Goal: Task Accomplishment & Management: Manage account settings

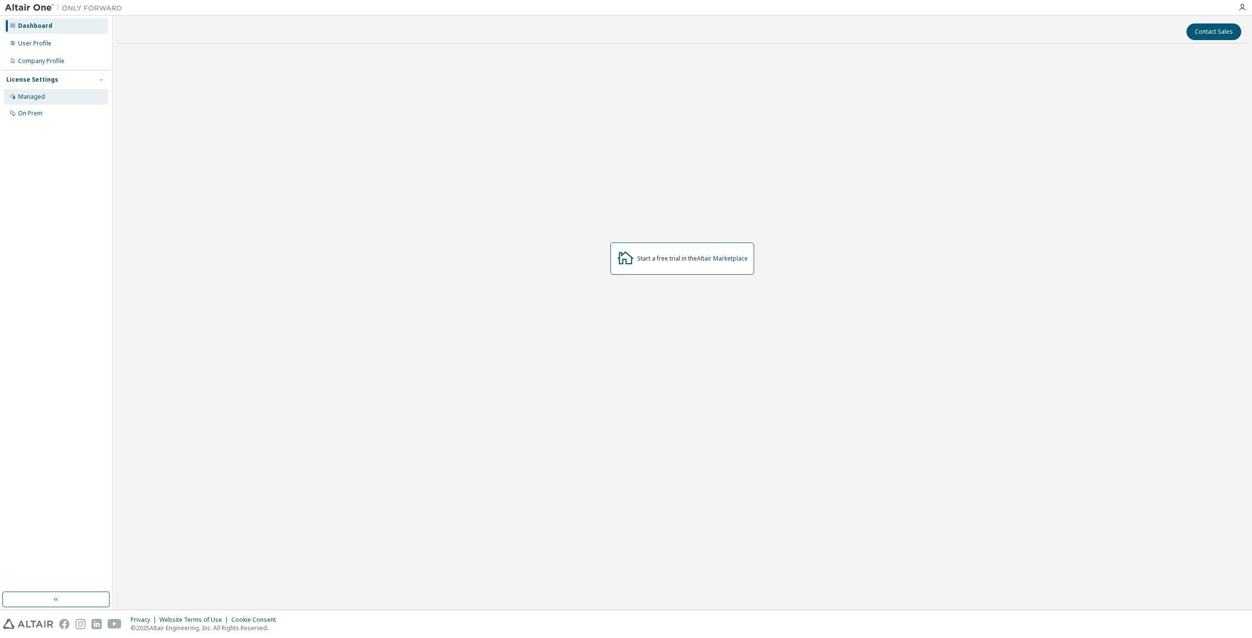
click at [33, 101] on div "Managed" at bounding box center [56, 97] width 104 height 16
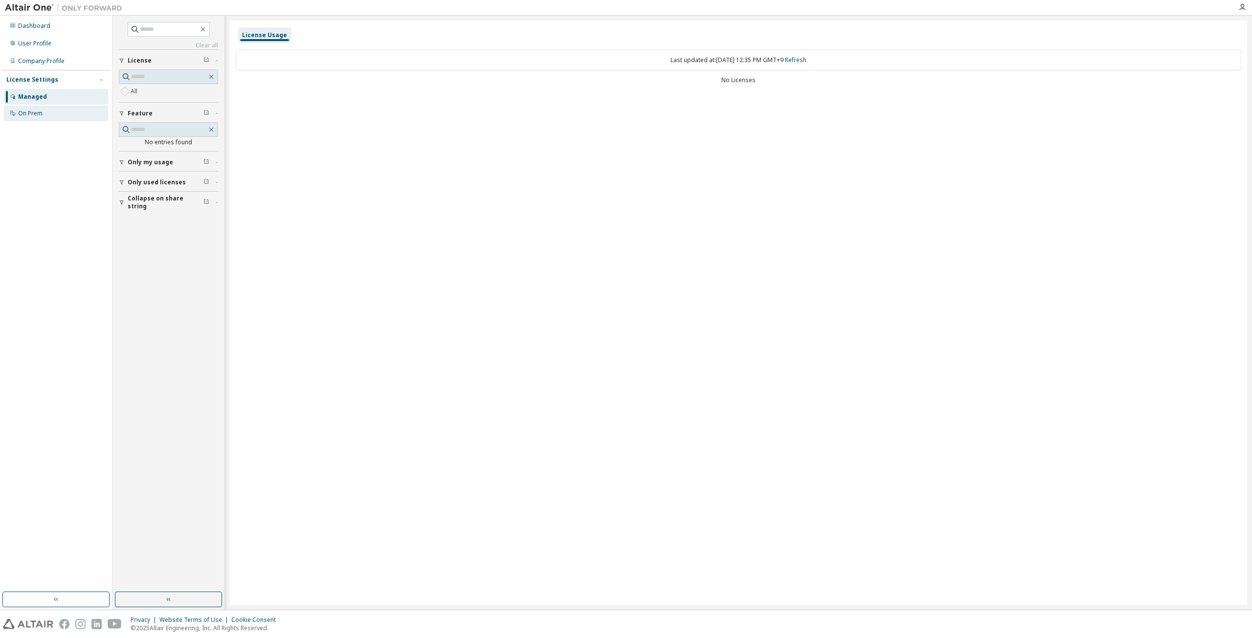
click at [44, 111] on div "On Prem" at bounding box center [56, 114] width 104 height 16
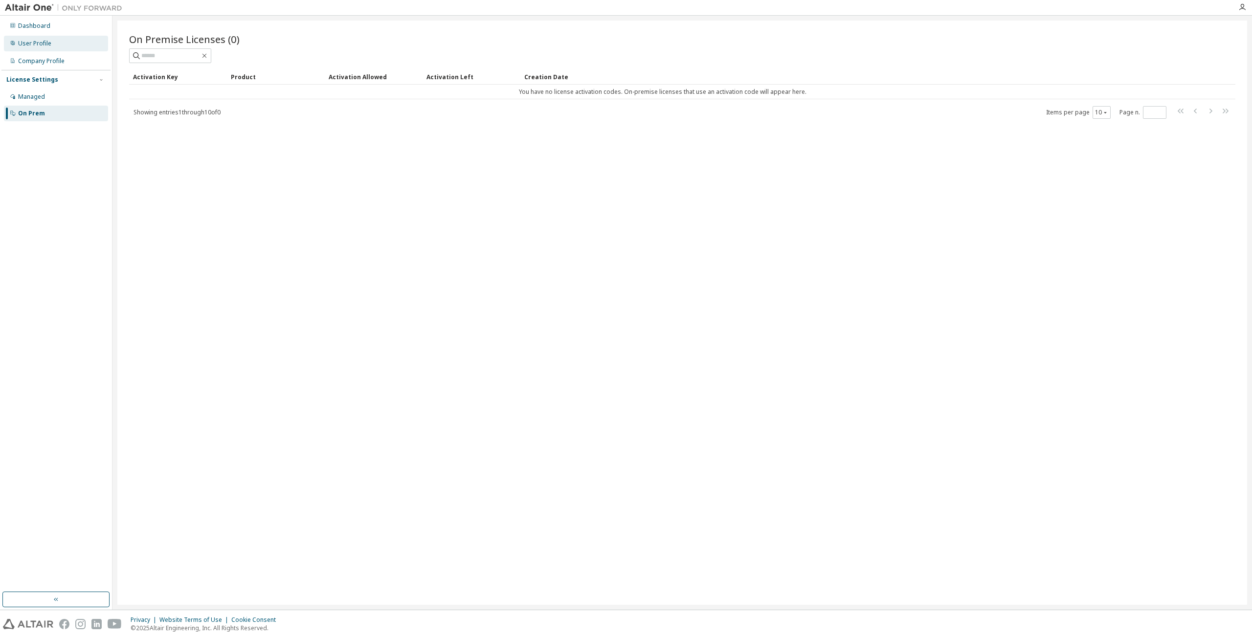
click at [43, 45] on div "User Profile" at bounding box center [34, 44] width 33 height 8
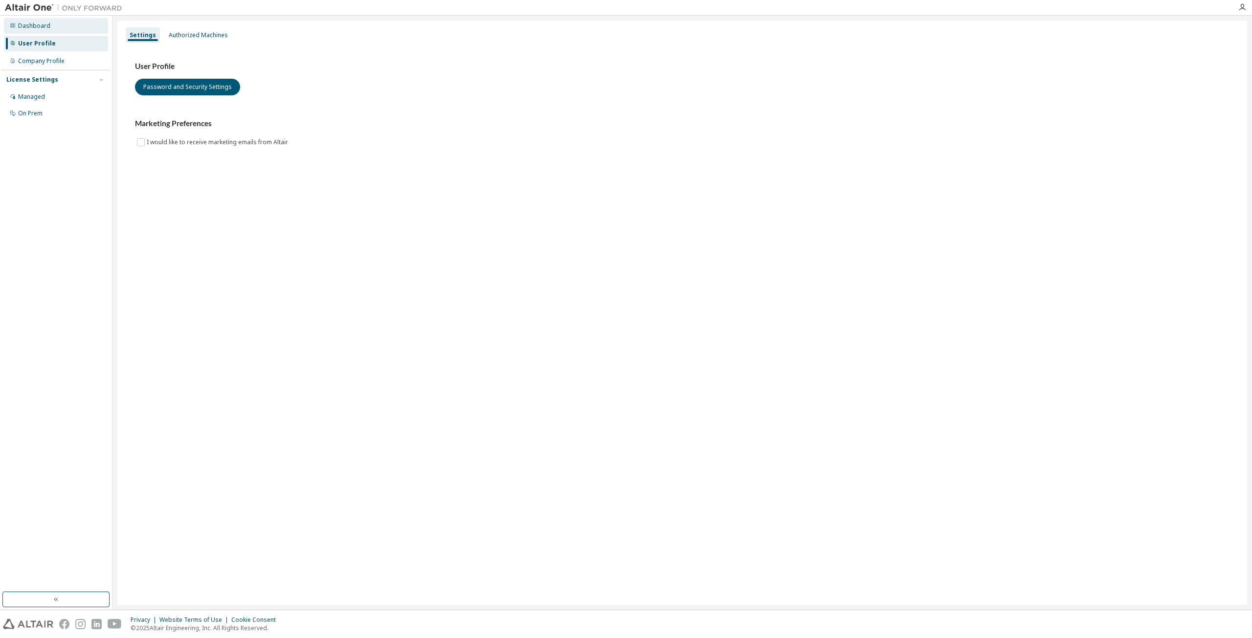
click at [43, 24] on div "Dashboard" at bounding box center [34, 26] width 32 height 8
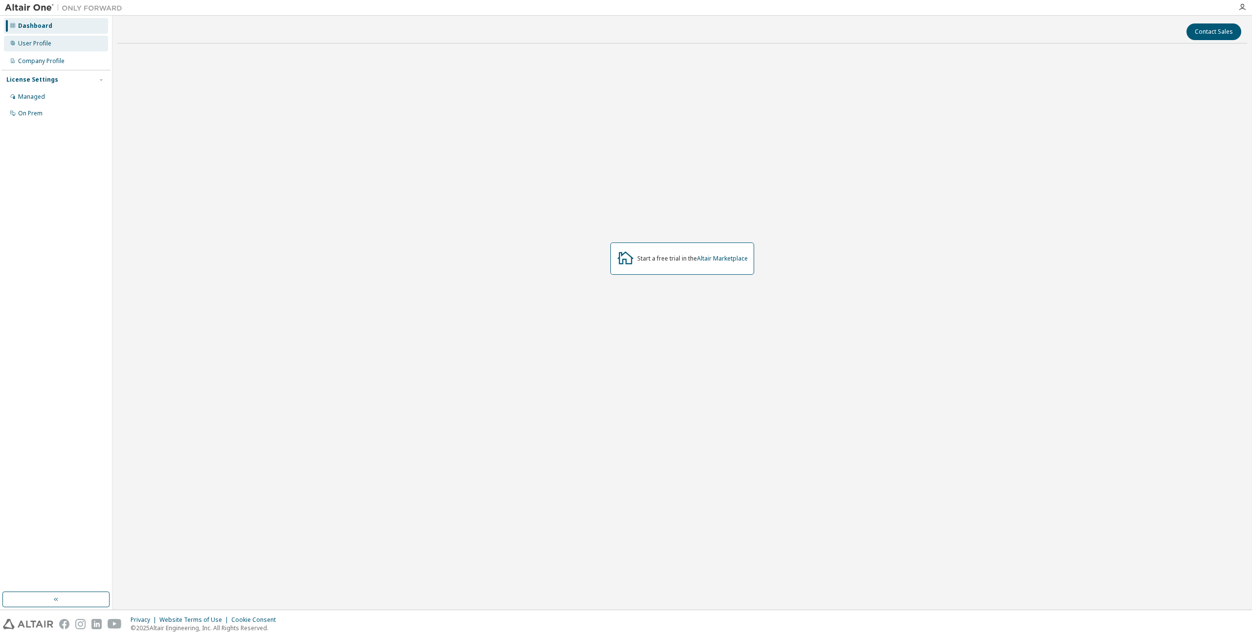
click at [34, 41] on div "User Profile" at bounding box center [34, 44] width 33 height 8
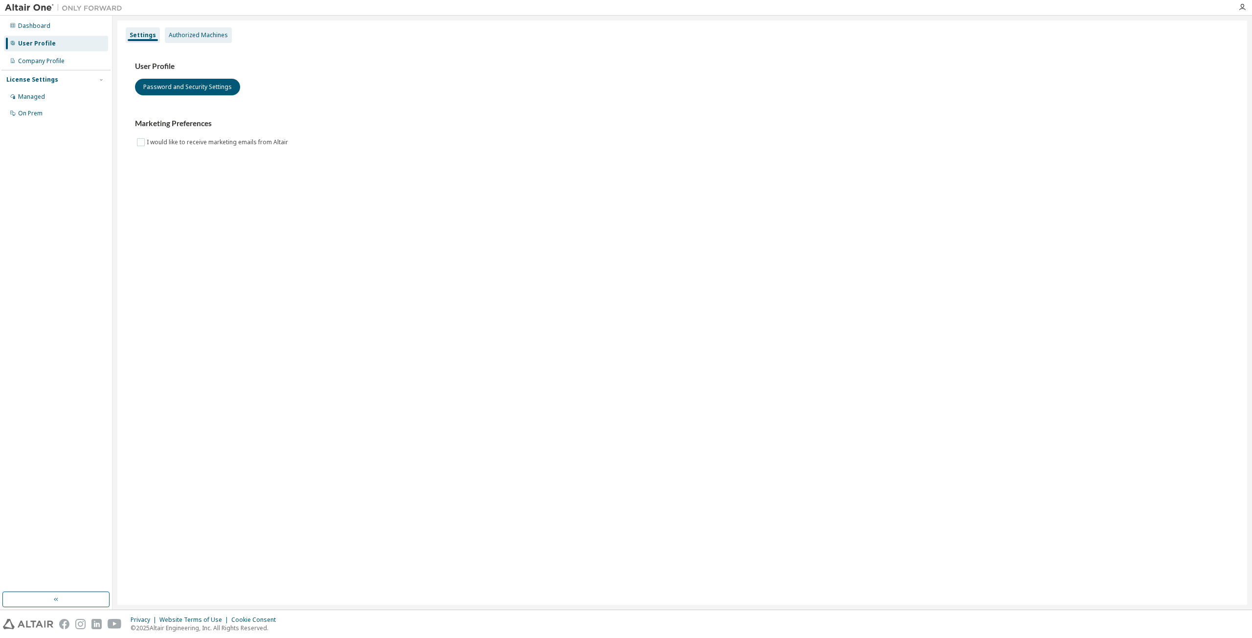
click at [186, 44] on div "Settings Authorized Machines User Profile Password and Security Settings Market…" at bounding box center [681, 313] width 1129 height 584
click at [190, 38] on div "Authorized Machines" at bounding box center [198, 35] width 59 height 8
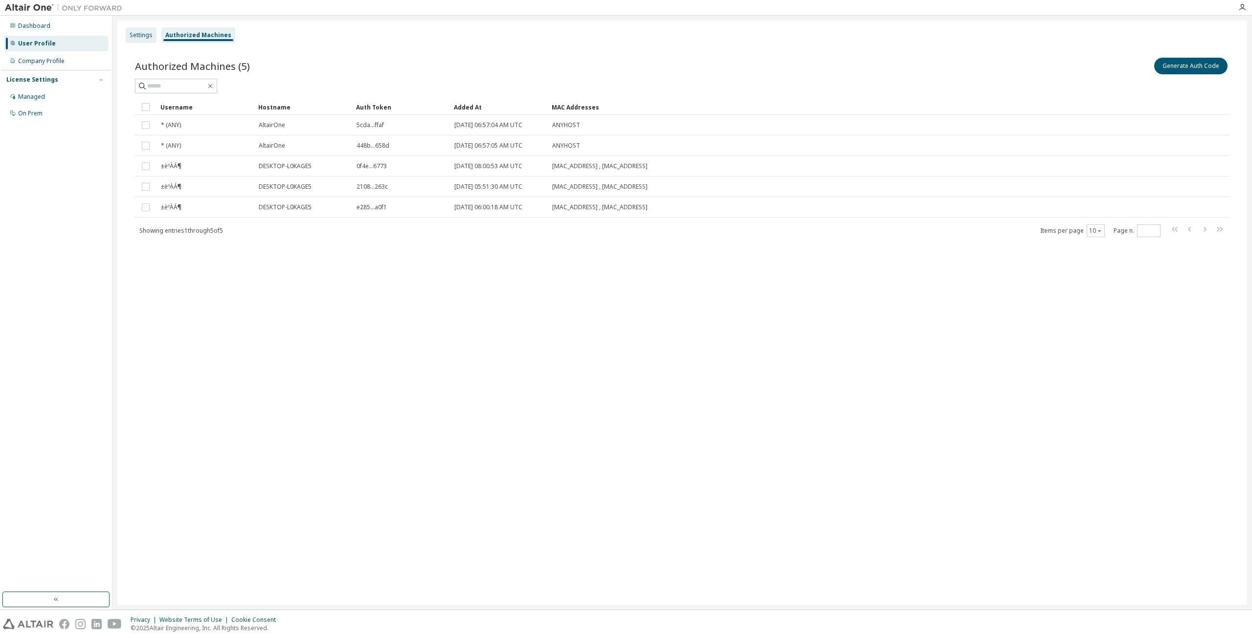
click at [128, 38] on div "Settings" at bounding box center [141, 35] width 31 height 16
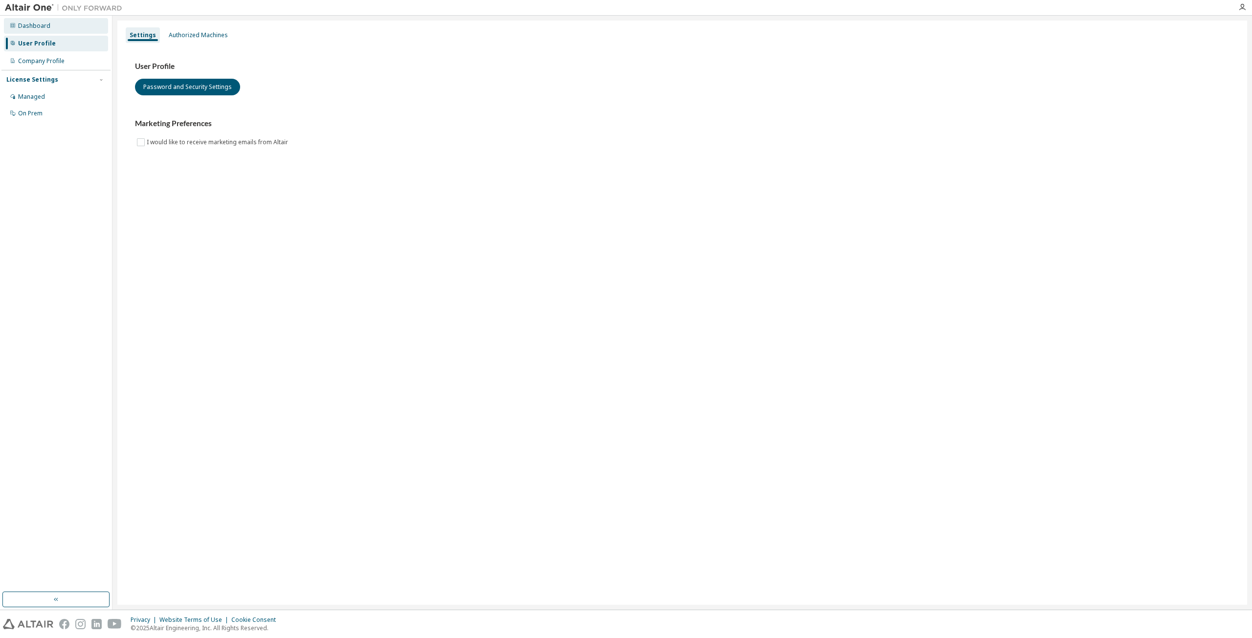
click at [46, 28] on div "Dashboard" at bounding box center [34, 26] width 32 height 8
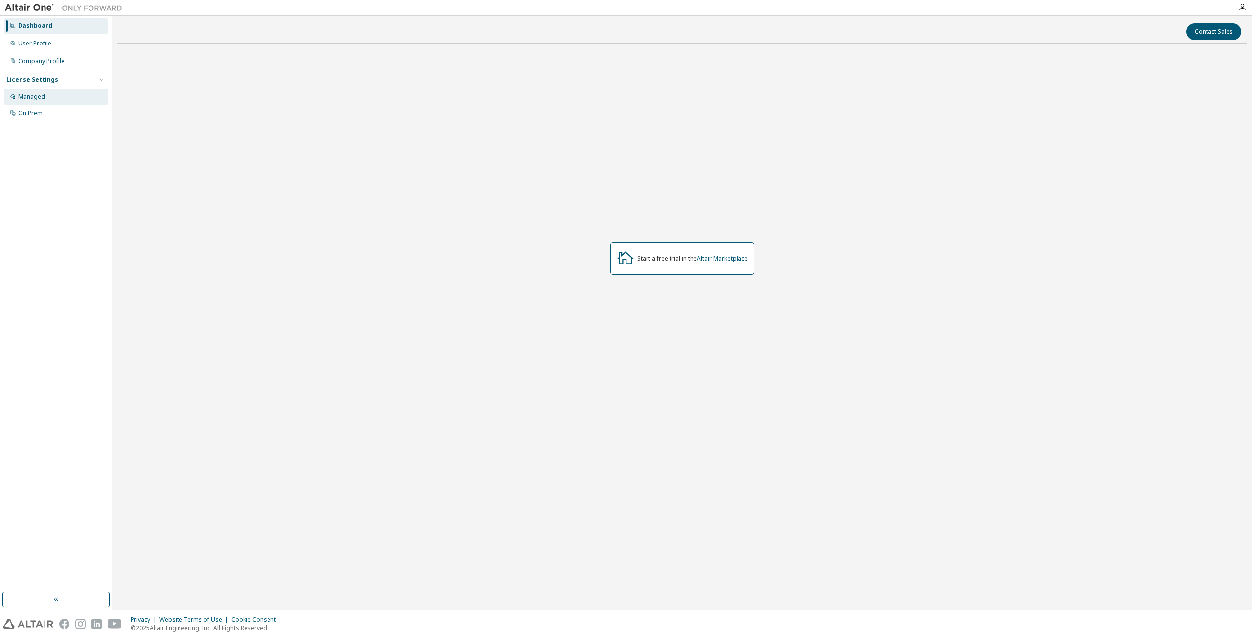
click at [47, 95] on div "Managed" at bounding box center [56, 97] width 104 height 16
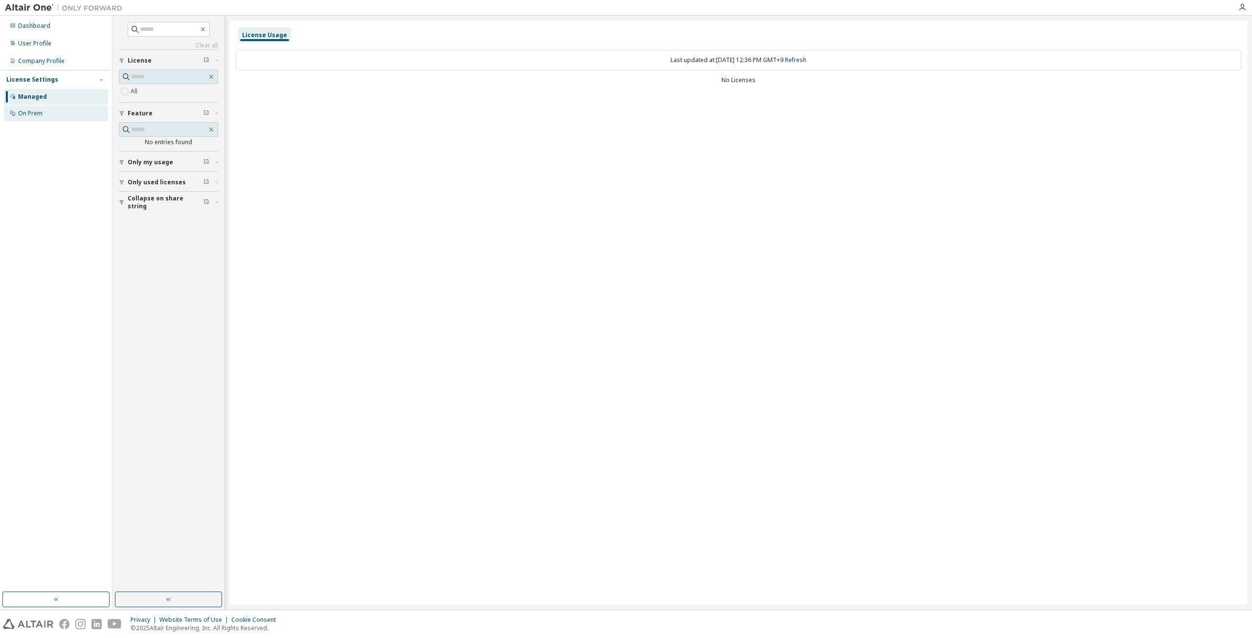
click at [35, 112] on div "On Prem" at bounding box center [30, 114] width 24 height 8
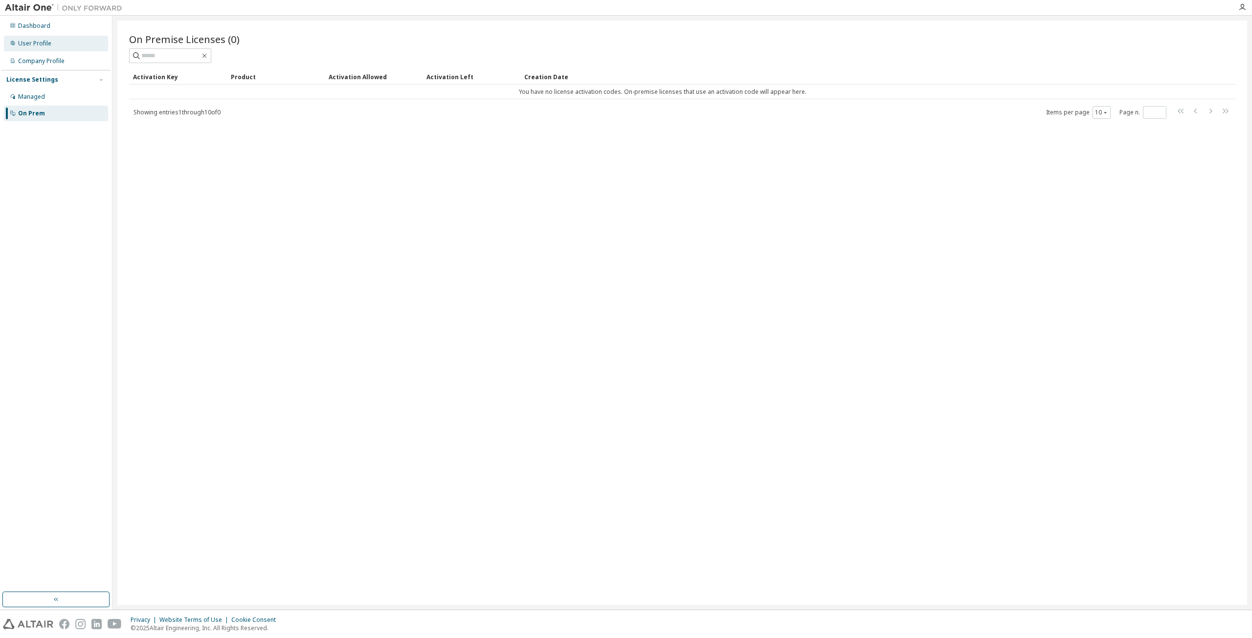
click at [41, 44] on div "User Profile" at bounding box center [34, 44] width 33 height 8
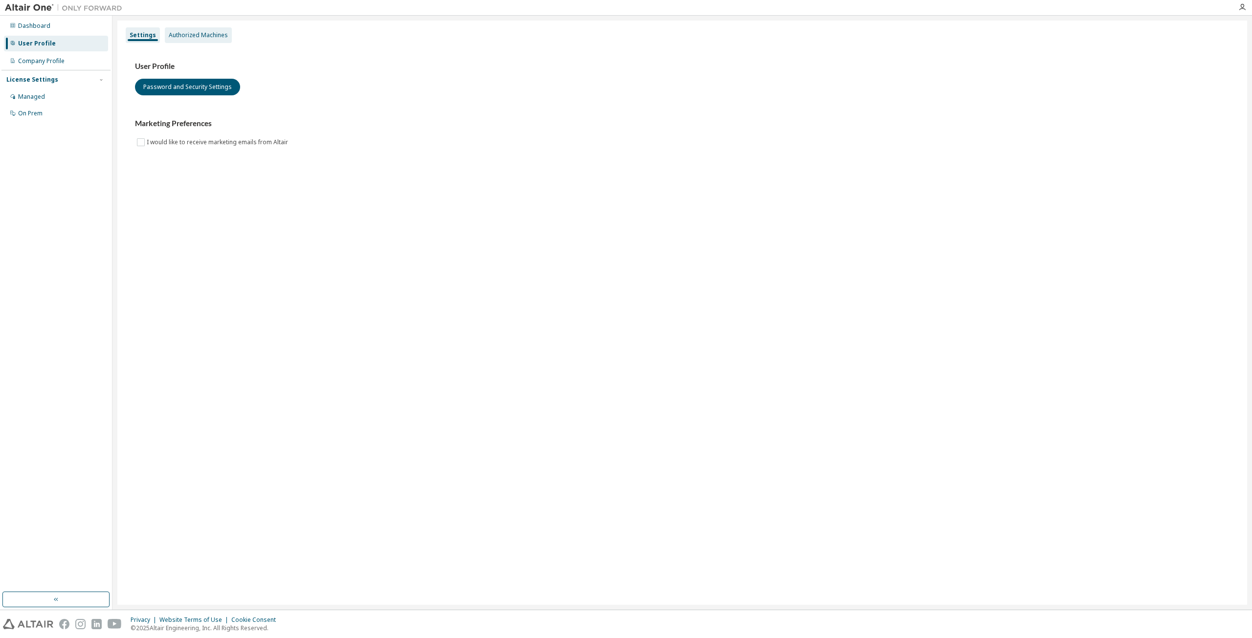
click at [193, 35] on div "Authorized Machines" at bounding box center [198, 35] width 59 height 8
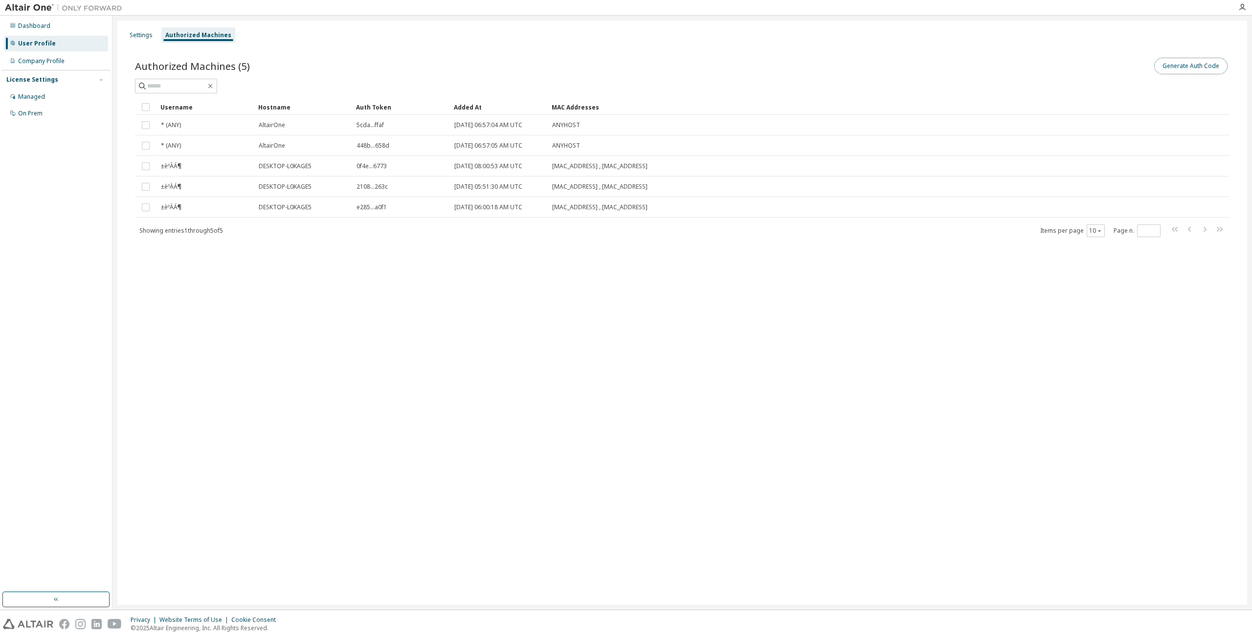
click at [1178, 71] on button "Generate Auth Code" at bounding box center [1190, 66] width 73 height 17
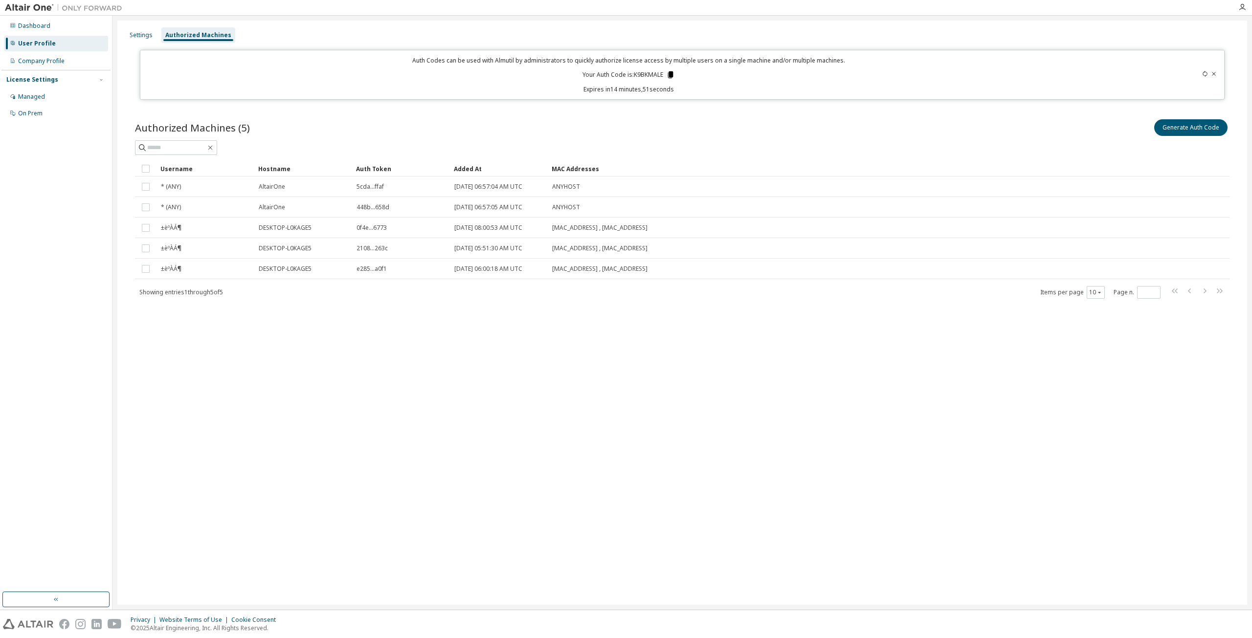
click at [673, 74] on icon at bounding box center [670, 74] width 5 height 7
click at [635, 401] on div "Settings Authorized Machines Auth Codes can be used with Almutil by administrat…" at bounding box center [681, 313] width 1129 height 584
click at [61, 64] on div "Company Profile" at bounding box center [41, 61] width 46 height 8
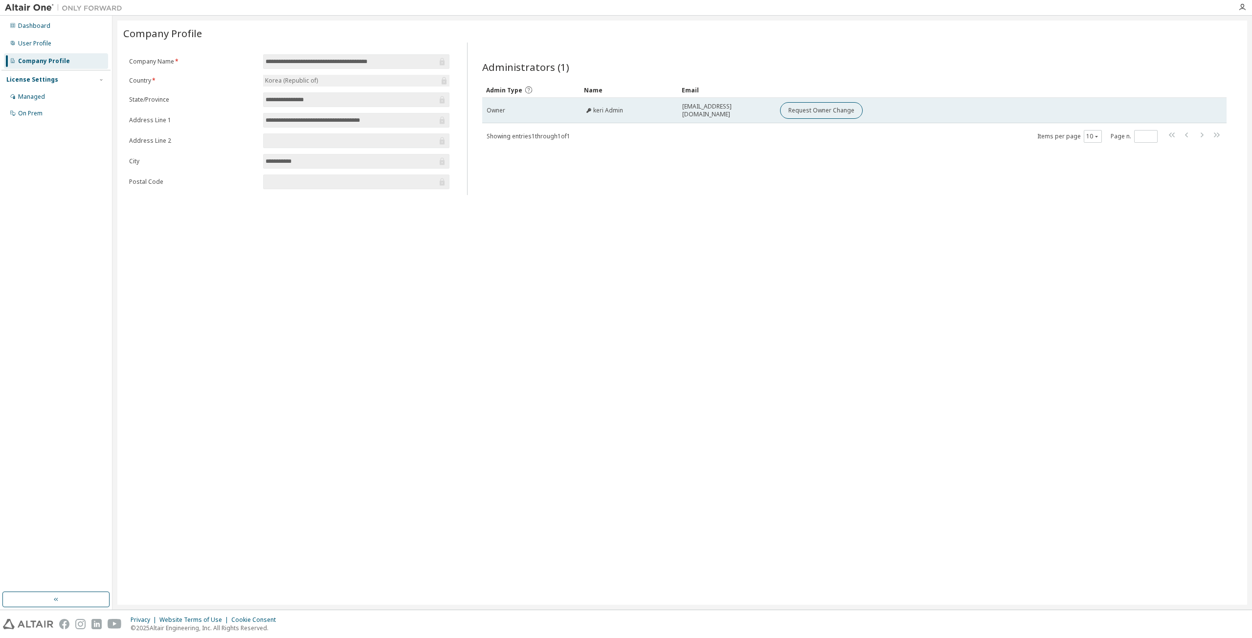
click at [716, 109] on span "altairkorealic+keri@gmail.com" at bounding box center [726, 111] width 89 height 16
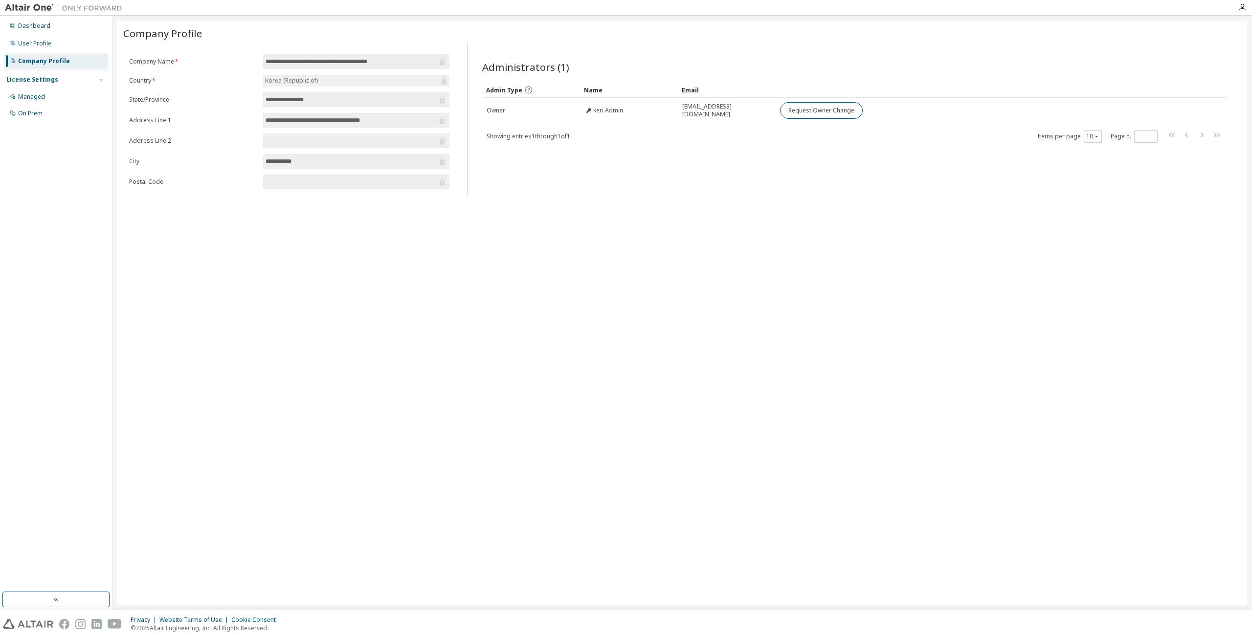
click at [700, 136] on div "Showing entries 1 through 1 of 1 Items per page 10 Page n. *" at bounding box center [854, 136] width 744 height 14
click at [53, 29] on div "Dashboard" at bounding box center [56, 26] width 104 height 16
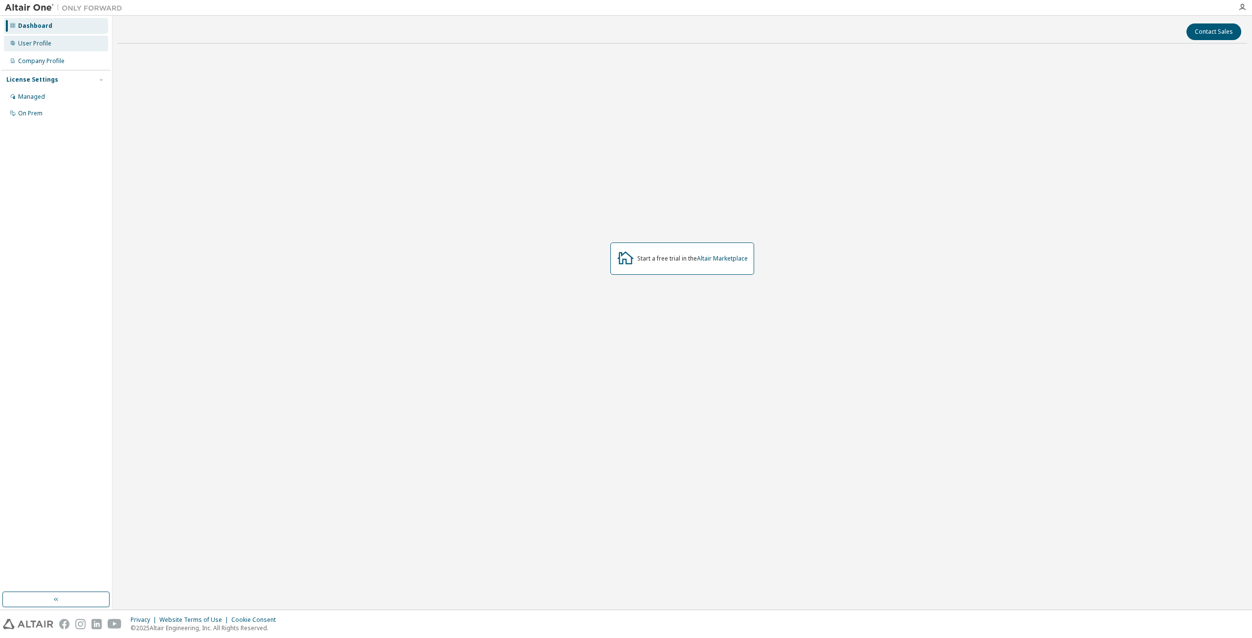
click at [50, 47] on div "User Profile" at bounding box center [56, 44] width 104 height 16
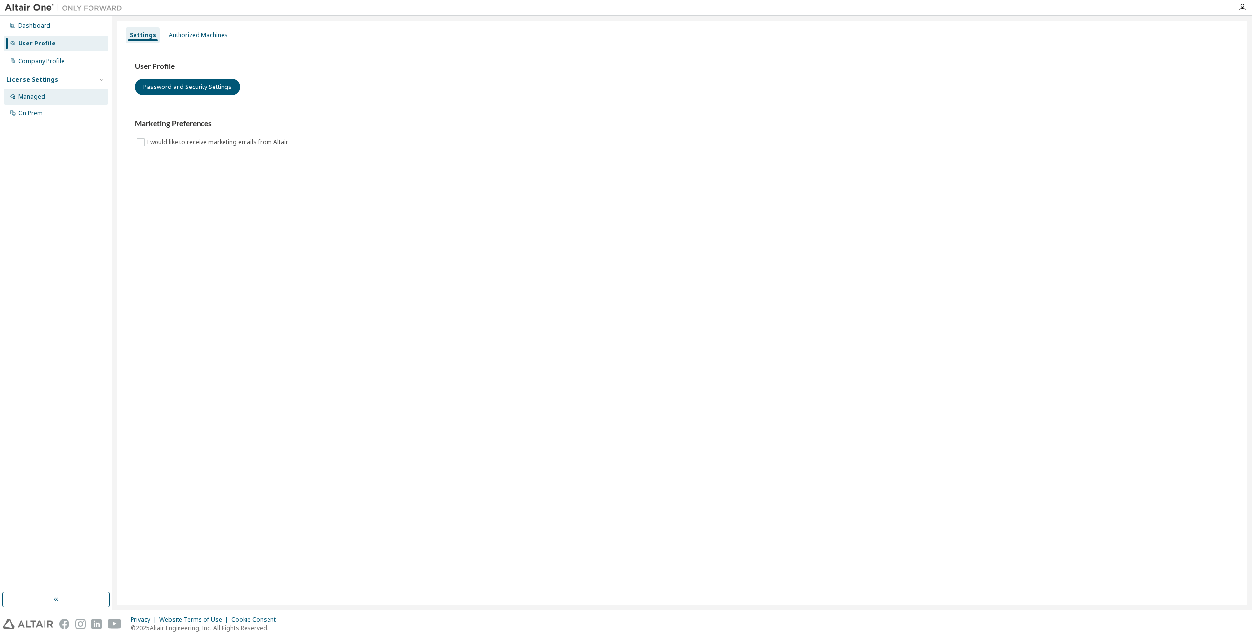
click at [47, 98] on div "Managed" at bounding box center [56, 97] width 104 height 16
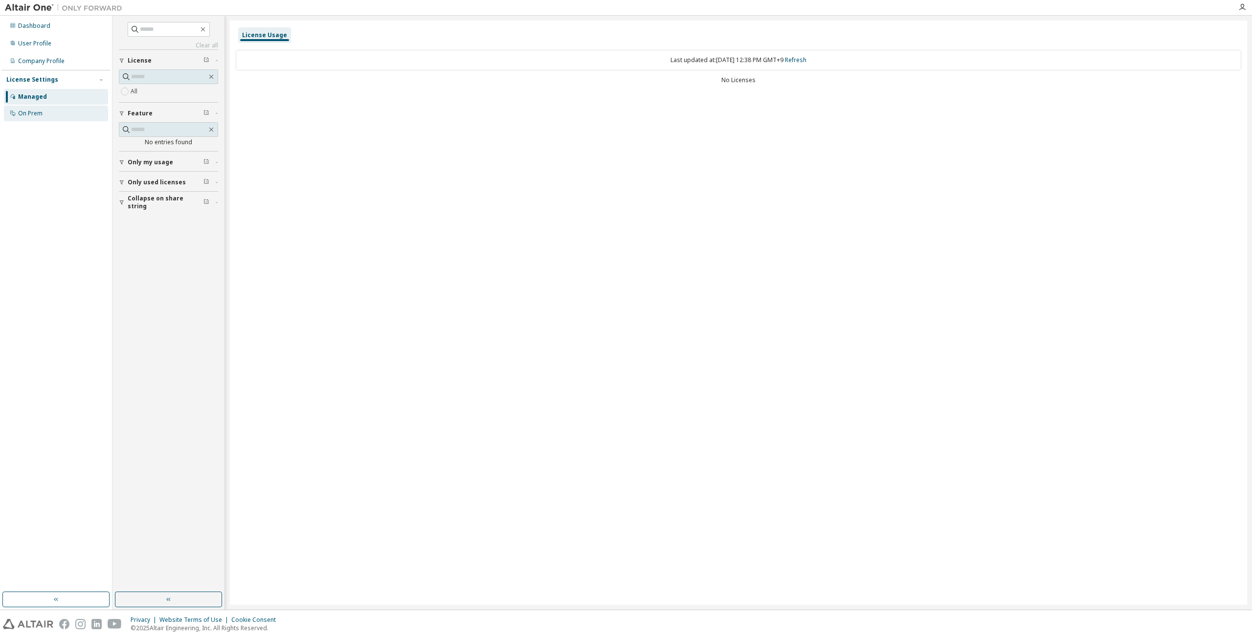
click at [48, 115] on div "On Prem" at bounding box center [56, 114] width 104 height 16
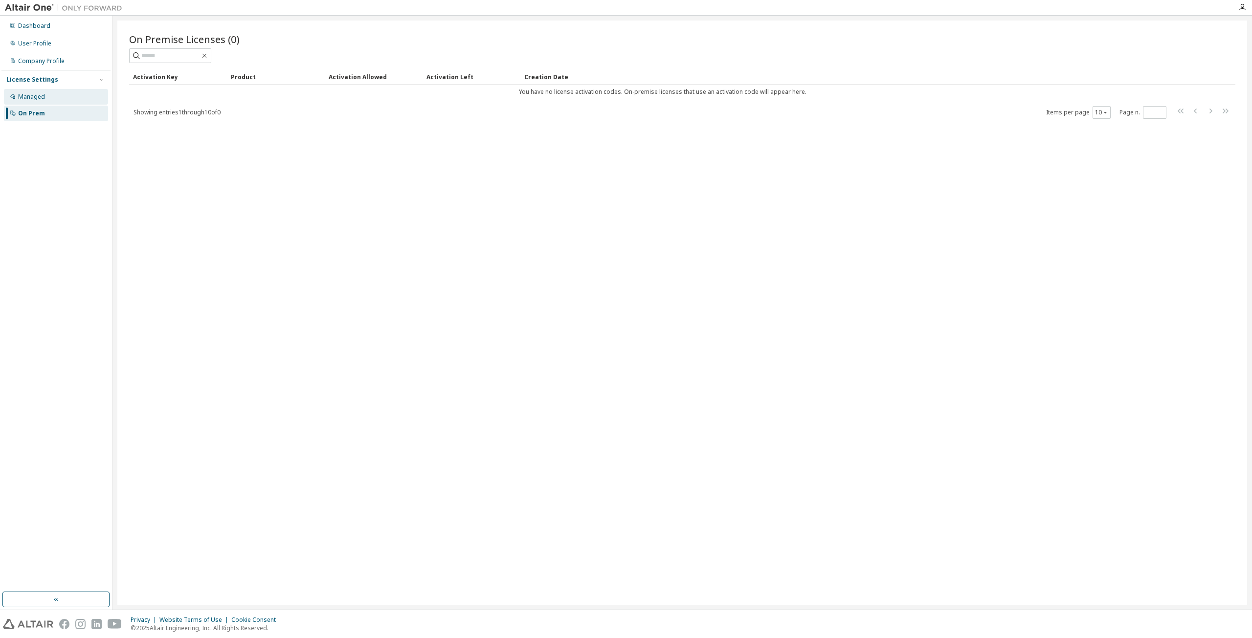
click at [62, 101] on div "Managed" at bounding box center [56, 97] width 104 height 16
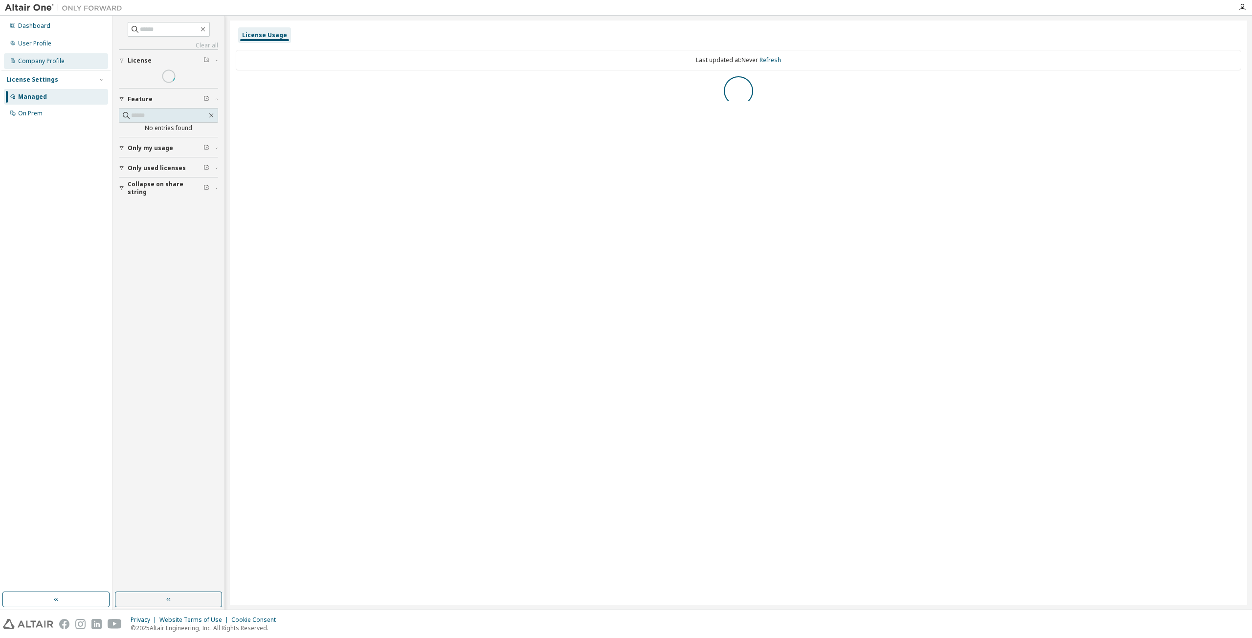
click at [50, 62] on div "Company Profile" at bounding box center [41, 61] width 46 height 8
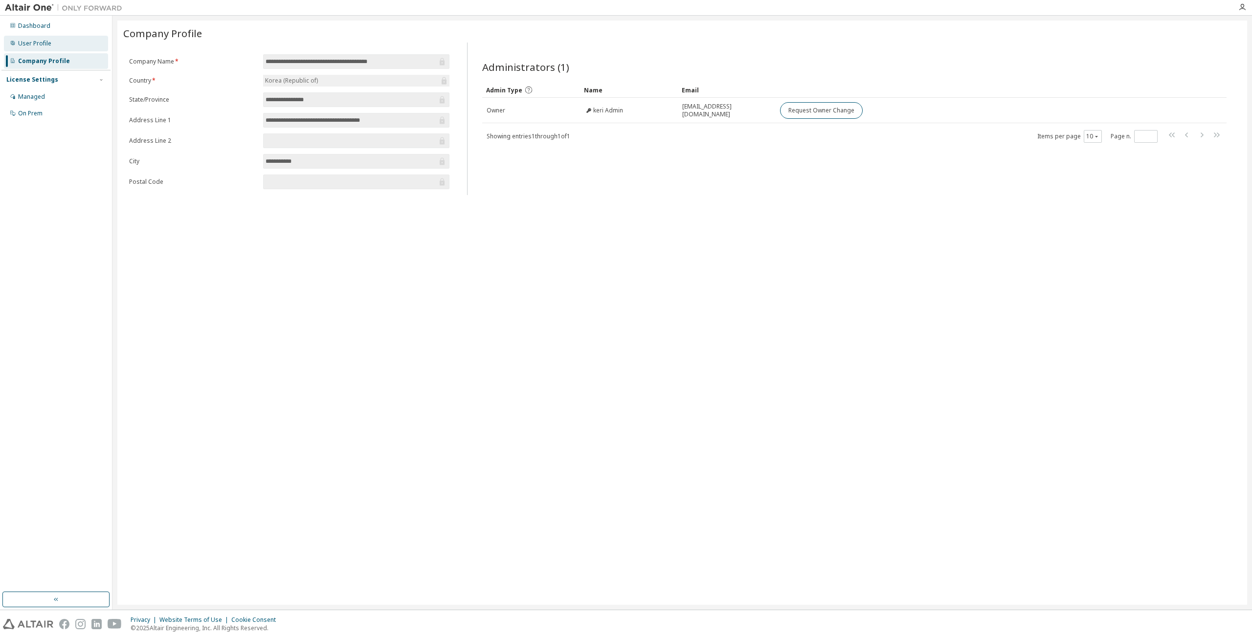
click at [59, 41] on div "User Profile" at bounding box center [56, 44] width 104 height 16
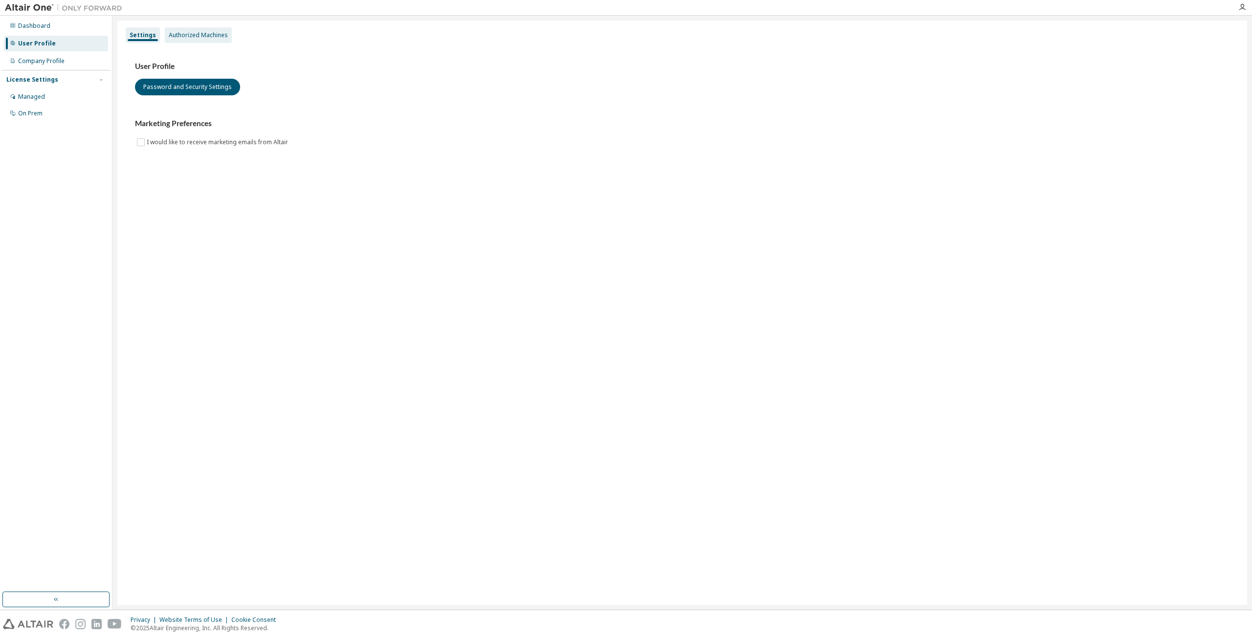
click at [196, 34] on div "Authorized Machines" at bounding box center [198, 35] width 59 height 8
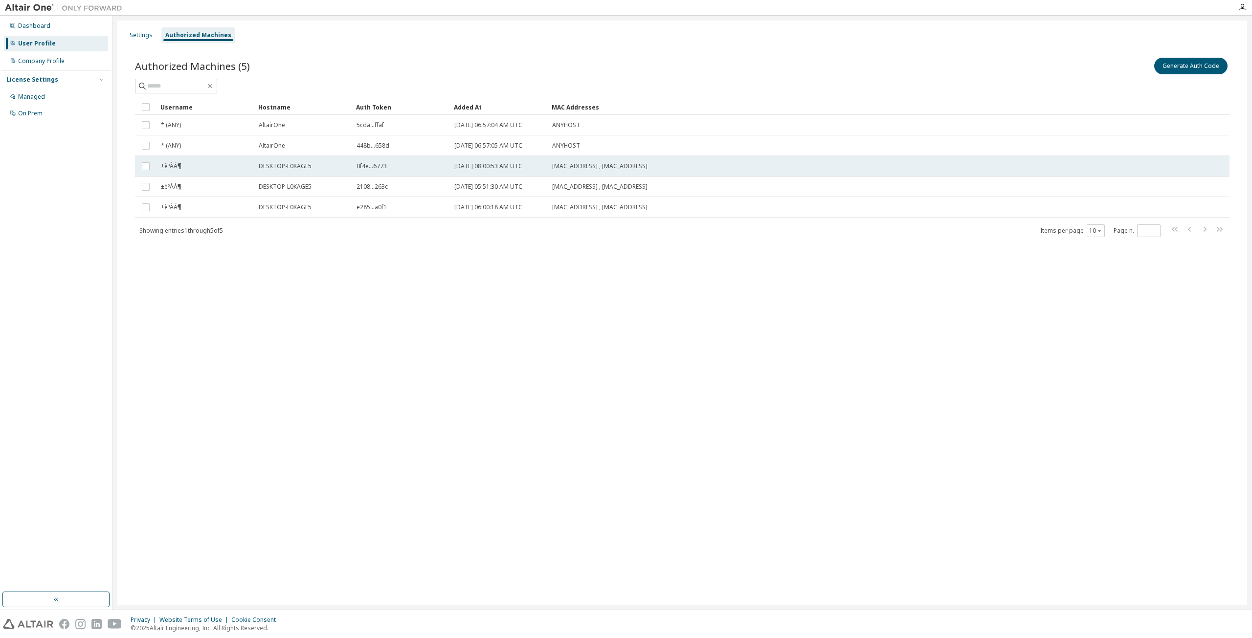
click at [274, 163] on span "DESKTOP-L0KAGE5" at bounding box center [285, 166] width 53 height 8
click at [47, 24] on div "Dashboard" at bounding box center [34, 26] width 32 height 8
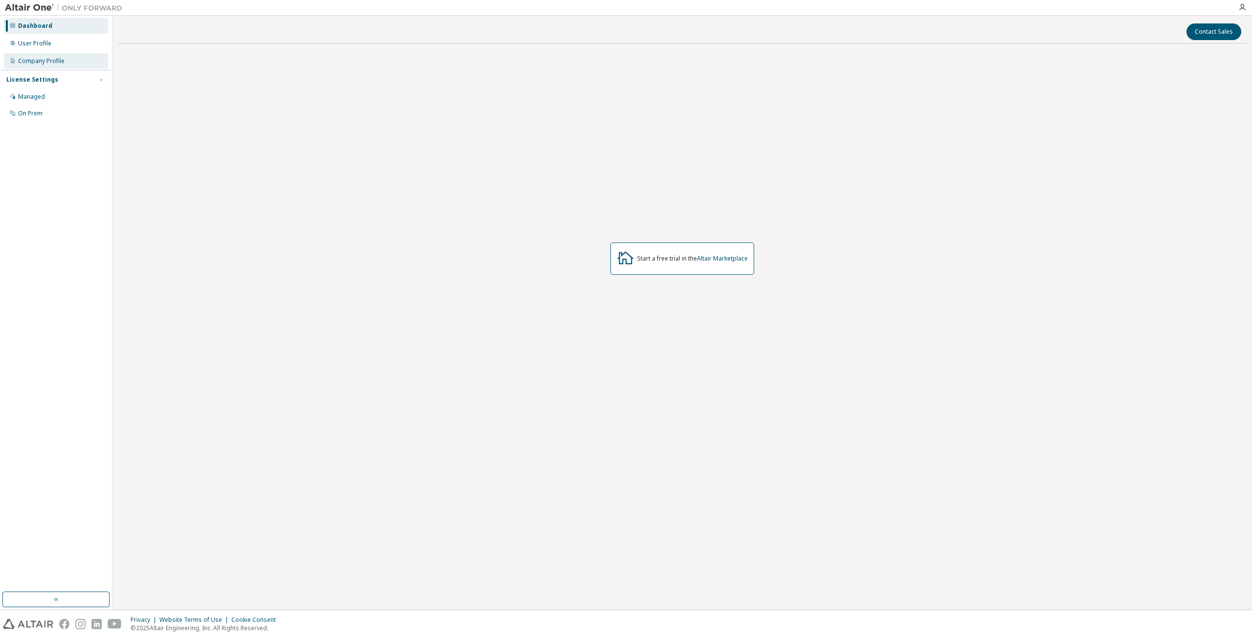
click at [41, 61] on div "Company Profile" at bounding box center [41, 61] width 46 height 8
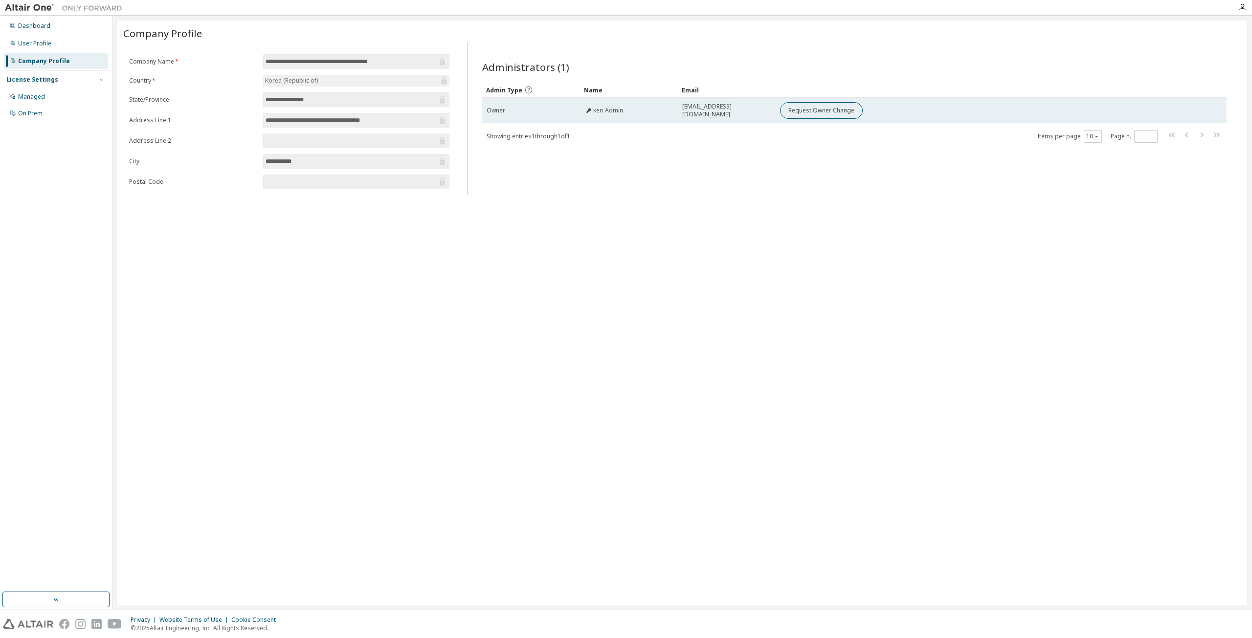
click at [537, 105] on td "Owner" at bounding box center [531, 110] width 98 height 25
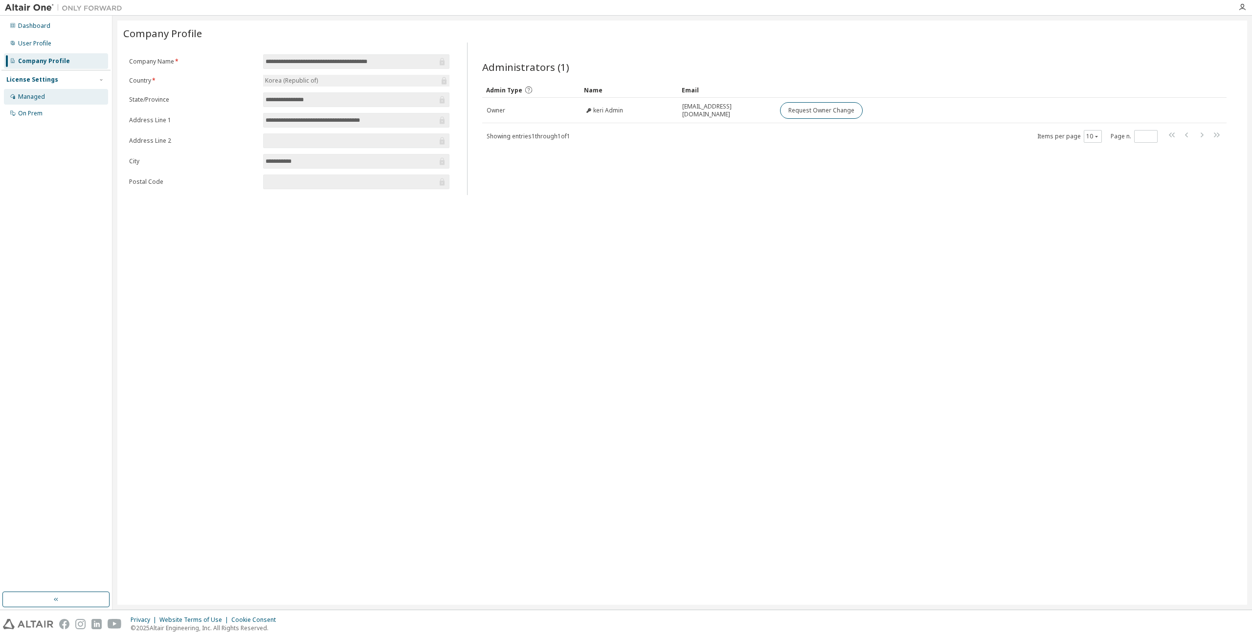
click at [33, 97] on div "Managed" at bounding box center [31, 97] width 27 height 8
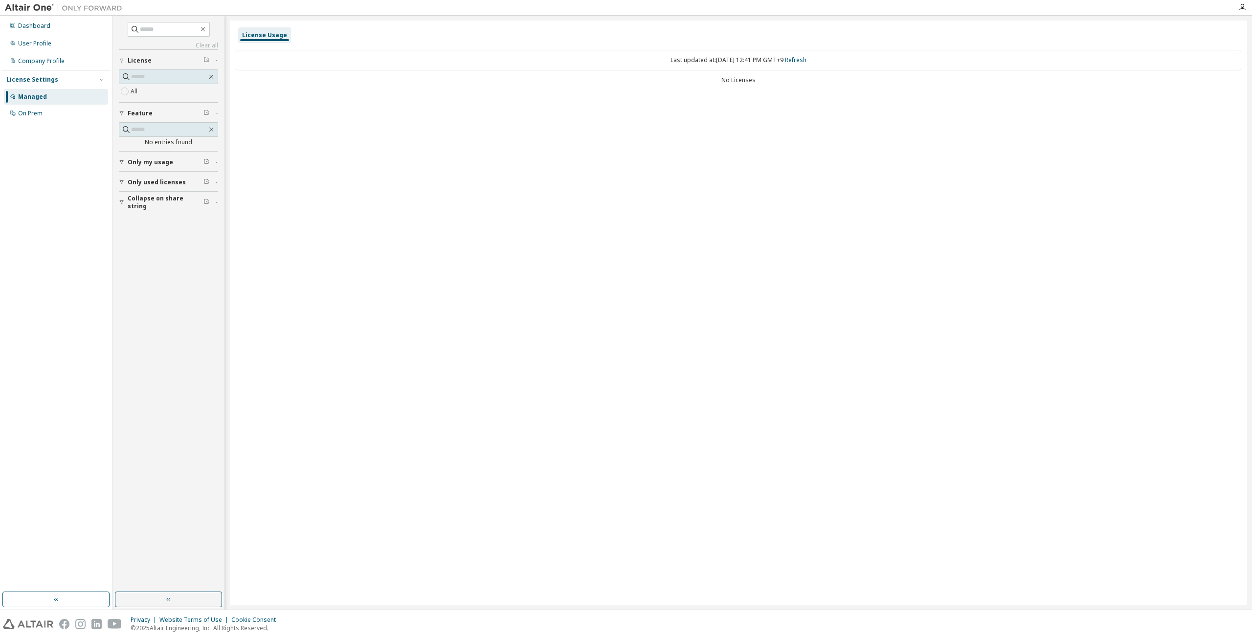
click at [134, 96] on div "All" at bounding box center [168, 85] width 99 height 33
click at [137, 94] on label "All" at bounding box center [135, 92] width 9 height 12
click at [137, 93] on label "All" at bounding box center [135, 92] width 9 height 12
click at [72, 66] on div "Company Profile" at bounding box center [56, 61] width 104 height 16
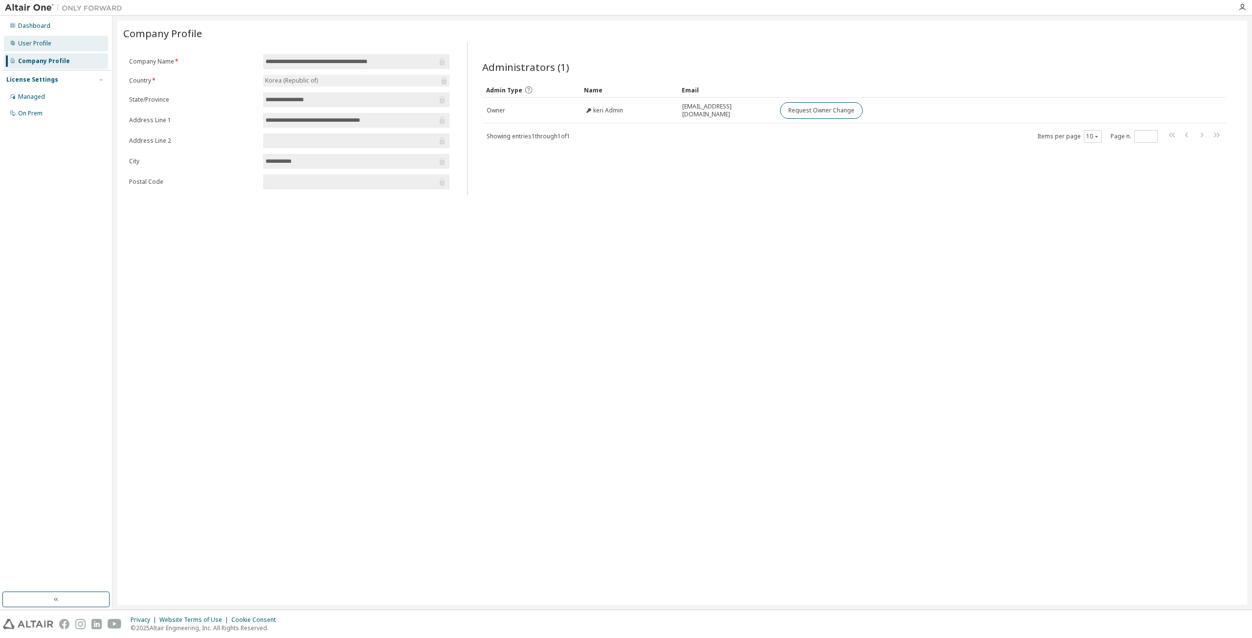
click at [22, 44] on div "User Profile" at bounding box center [34, 44] width 33 height 8
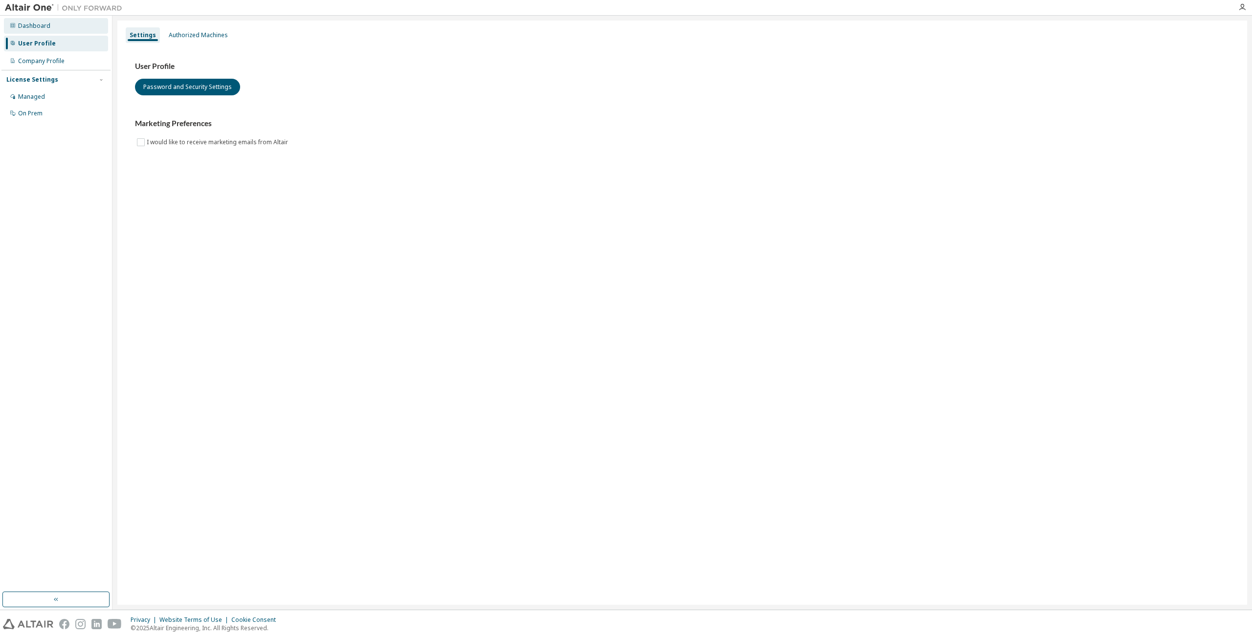
click at [26, 33] on div "Dashboard" at bounding box center [56, 26] width 104 height 16
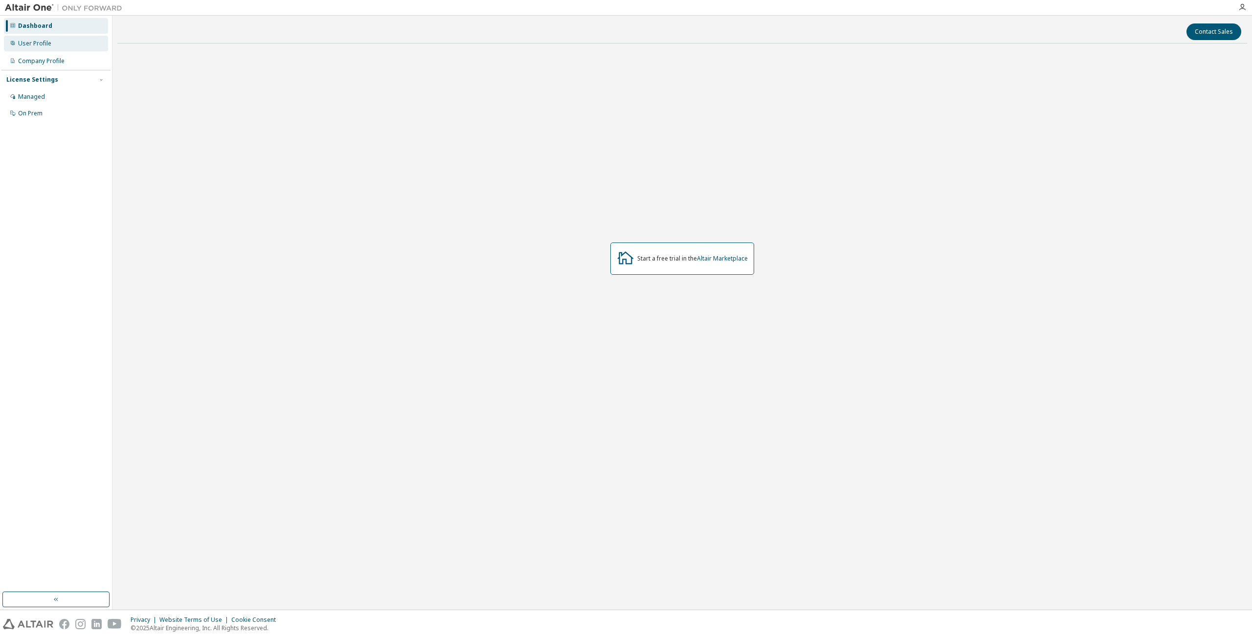
click at [41, 44] on div "User Profile" at bounding box center [34, 44] width 33 height 8
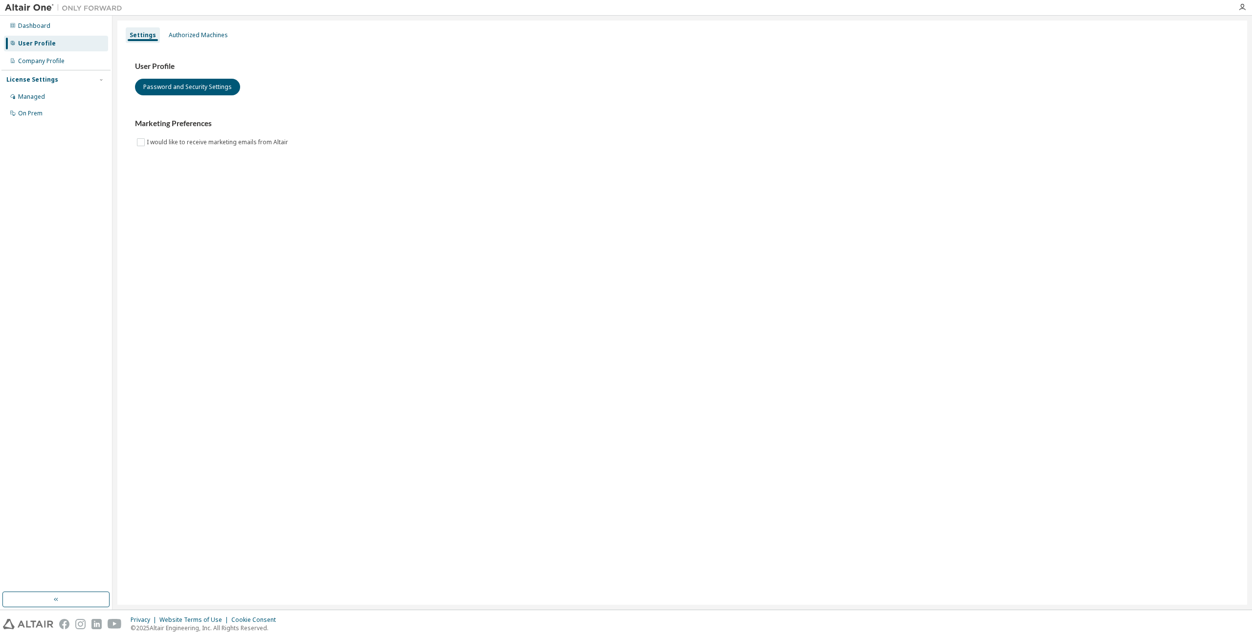
click at [195, 44] on div "User Profile Password and Security Settings Marketing Preferences I would like …" at bounding box center [682, 110] width 1118 height 133
click at [210, 43] on div "Settings Authorized Machines" at bounding box center [682, 35] width 1118 height 18
click at [210, 37] on div "Authorized Machines" at bounding box center [198, 35] width 59 height 8
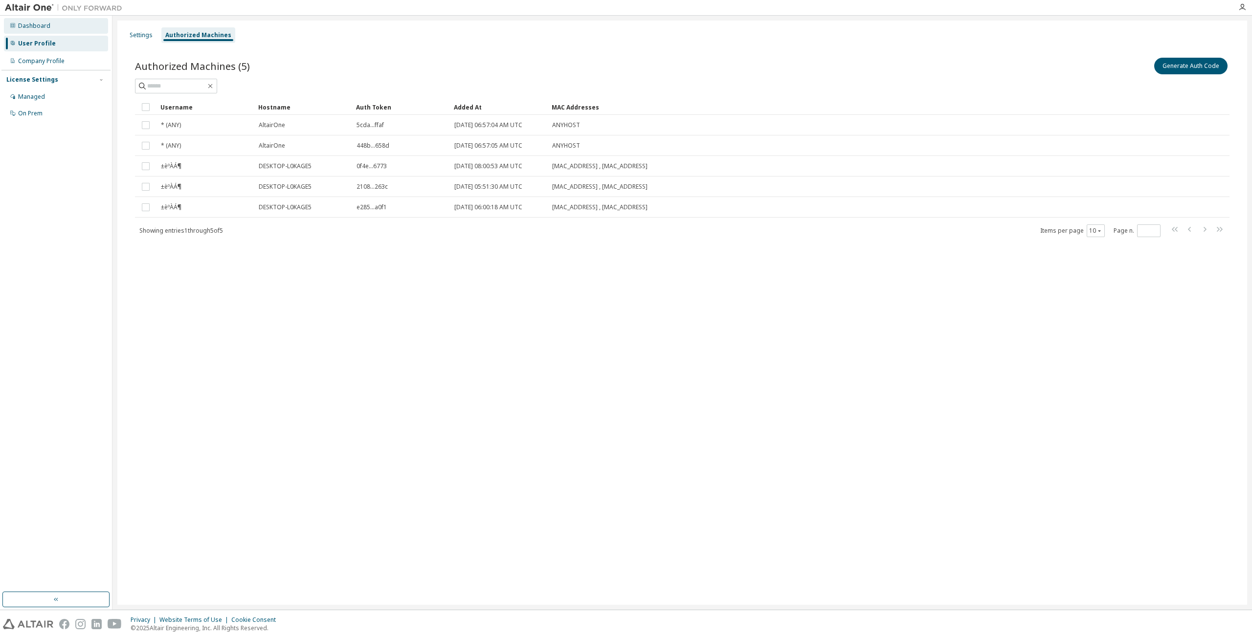
click at [47, 29] on div "Dashboard" at bounding box center [34, 26] width 32 height 8
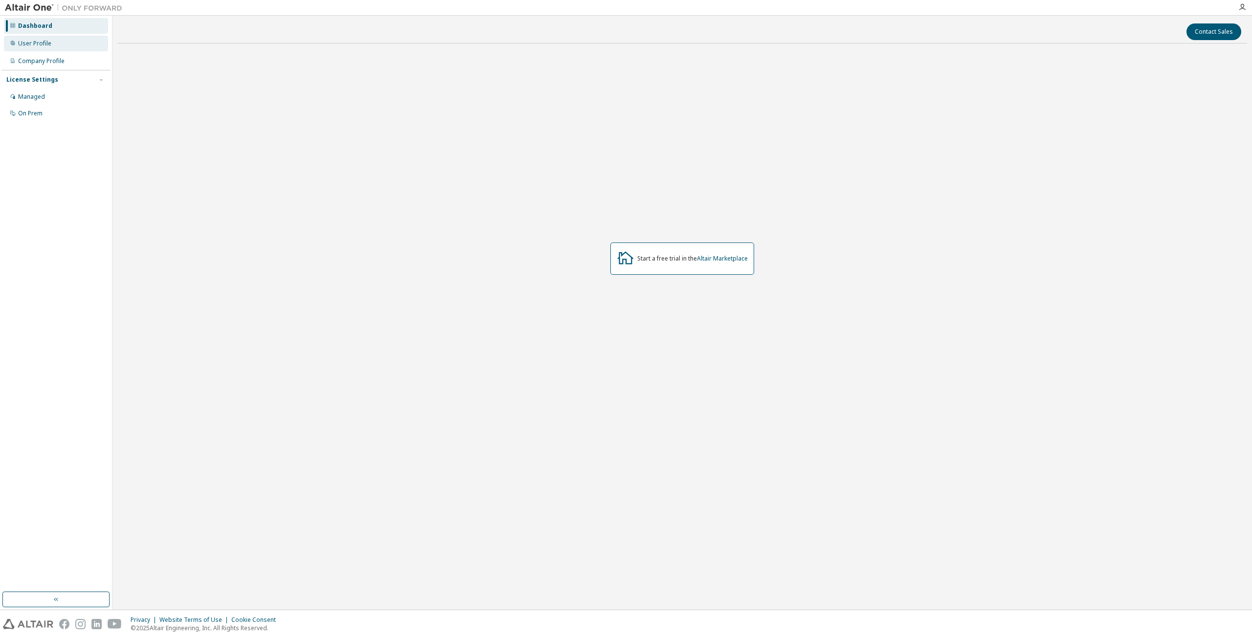
click at [30, 49] on div "User Profile" at bounding box center [56, 44] width 104 height 16
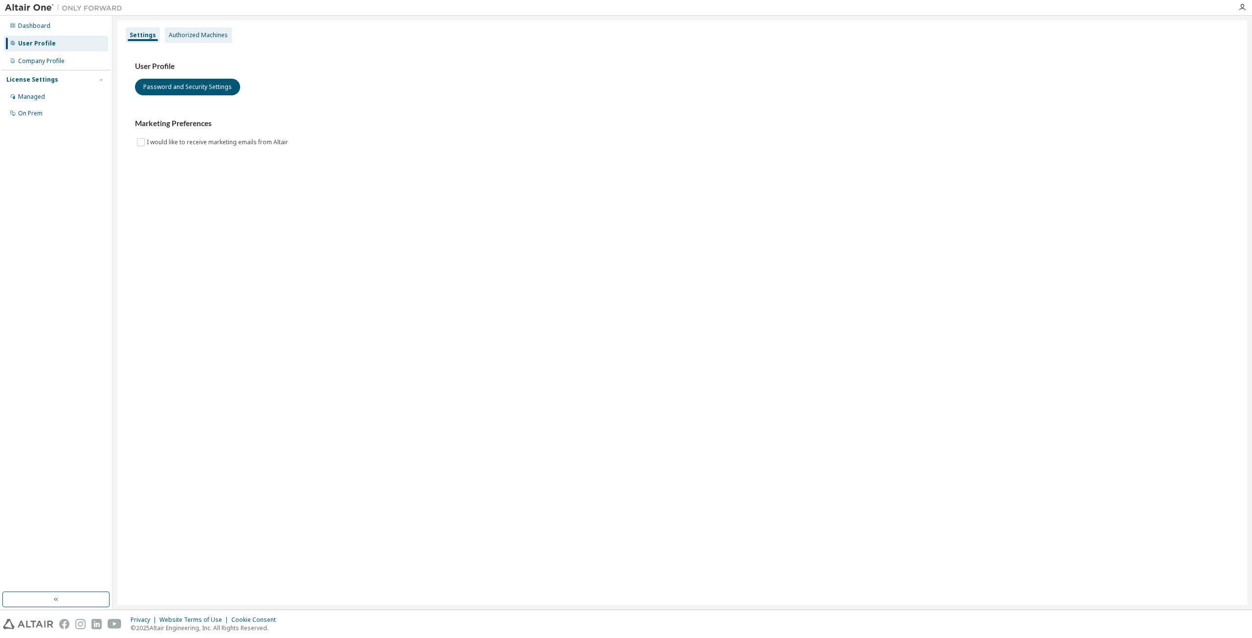
click at [196, 37] on div "Authorized Machines" at bounding box center [198, 35] width 59 height 8
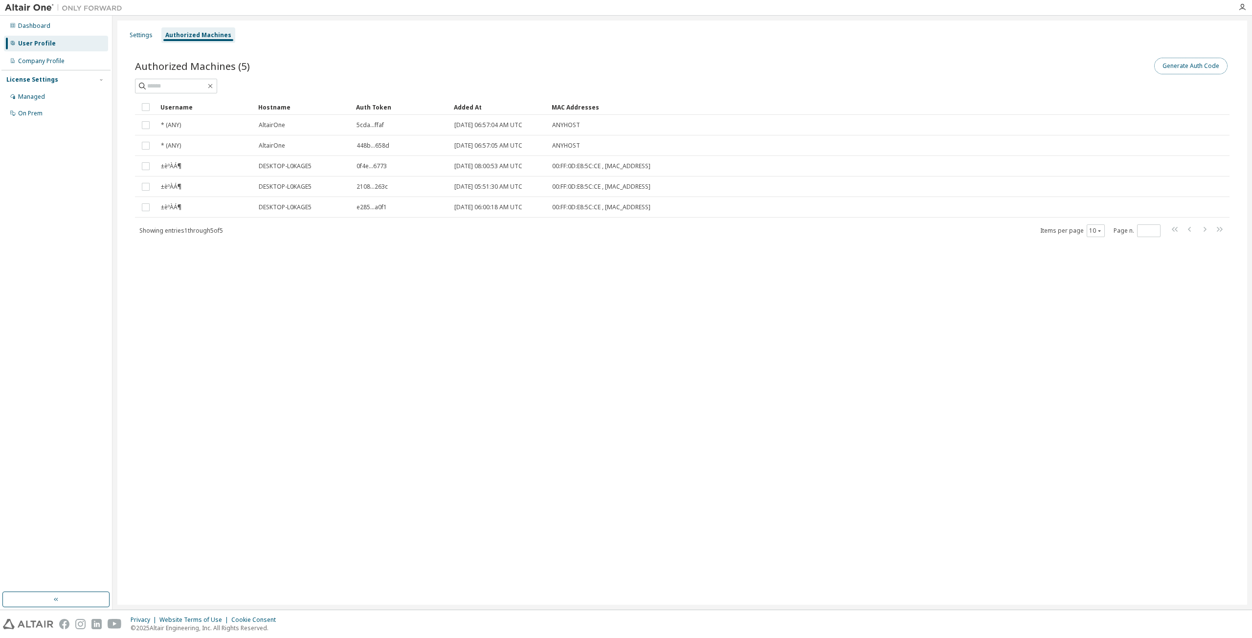
click at [1167, 70] on button "Generate Auth Code" at bounding box center [1190, 66] width 73 height 17
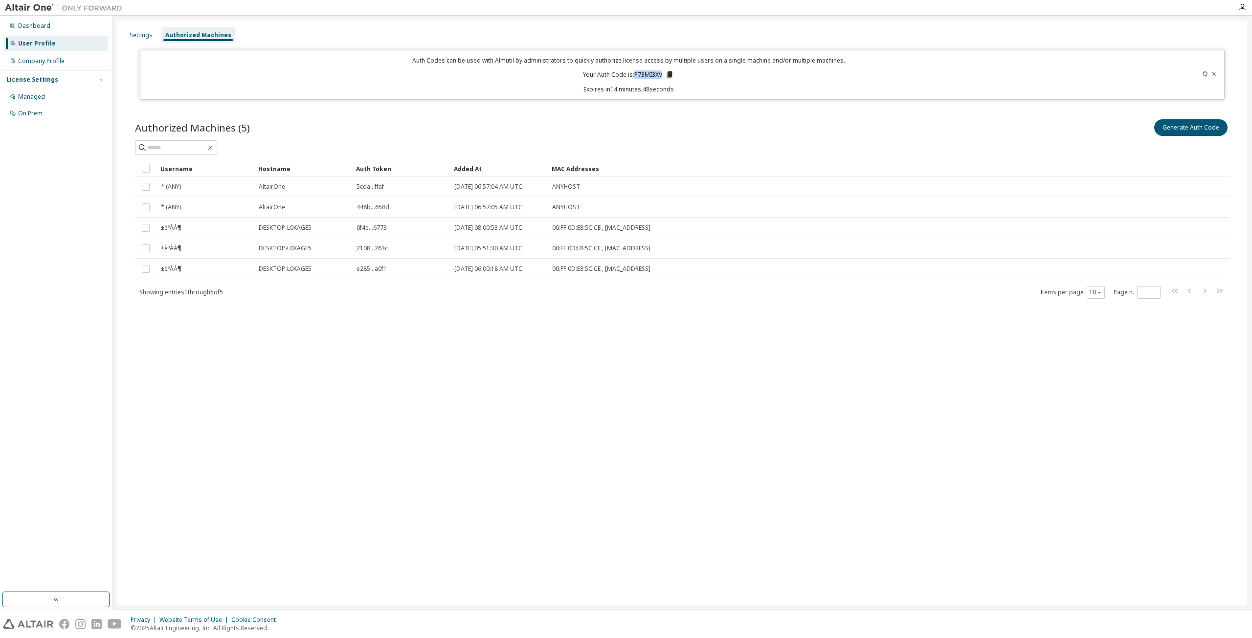
drag, startPoint x: 636, startPoint y: 74, endPoint x: 664, endPoint y: 70, distance: 28.1
click at [664, 70] on p "Your Auth Code is: P73MI3XV" at bounding box center [628, 74] width 91 height 9
click at [669, 116] on div "Authorized Machines (5) Generate Auth Code Clear Load Save Save As Field Operat…" at bounding box center [682, 215] width 1118 height 219
drag, startPoint x: 636, startPoint y: 76, endPoint x: 663, endPoint y: 73, distance: 27.5
click at [663, 73] on p "Your Auth Code is: P73MI3XV" at bounding box center [628, 74] width 91 height 9
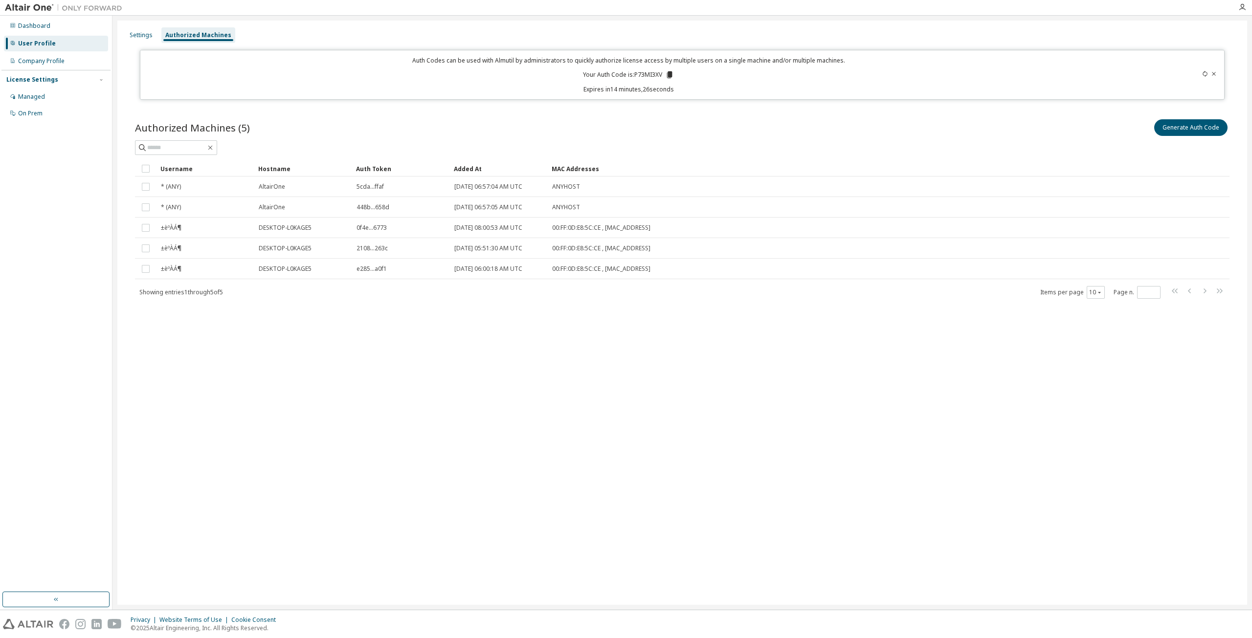
click at [634, 115] on div "Authorized Machines (5) Generate Auth Code Clear Load Save Save As Field Operat…" at bounding box center [682, 215] width 1118 height 219
drag, startPoint x: 577, startPoint y: 90, endPoint x: 584, endPoint y: 90, distance: 6.9
click at [584, 90] on p "Expires in 14 minutes, 24 seconds" at bounding box center [628, 89] width 964 height 8
click at [645, 93] on div "Auth Codes can be used with Almutil by administrators to quickly authorize lice…" at bounding box center [682, 75] width 1084 height 50
click at [645, 89] on p "Expires in 14 minutes, 23 seconds" at bounding box center [628, 89] width 964 height 8
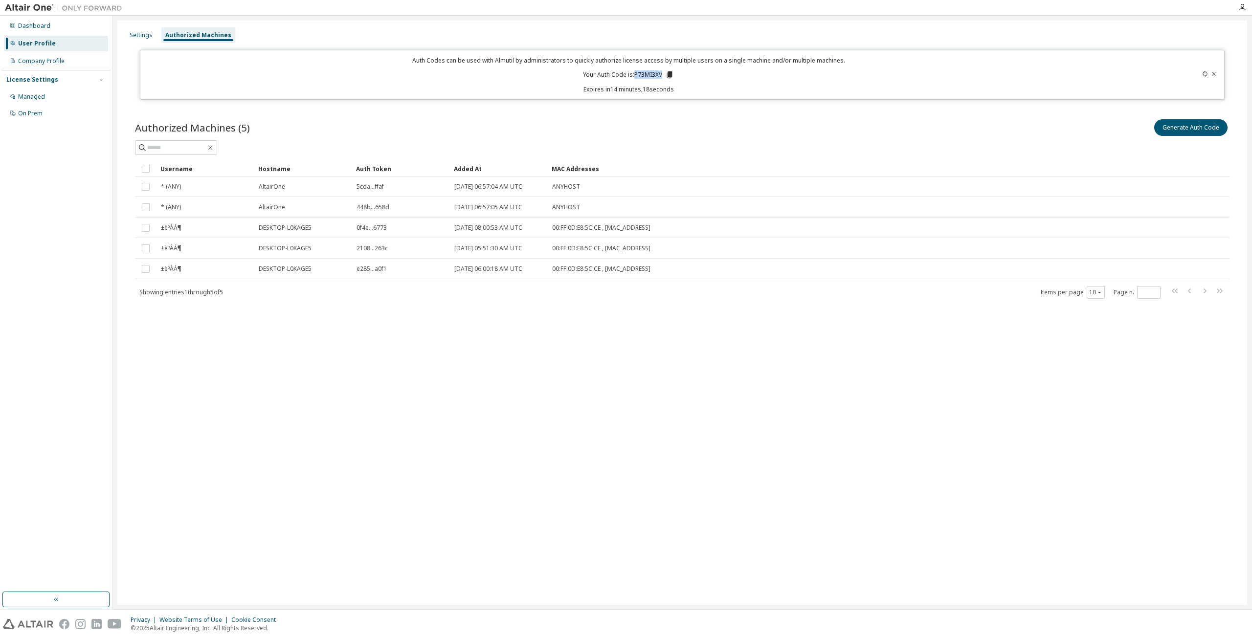
drag, startPoint x: 633, startPoint y: 72, endPoint x: 715, endPoint y: 83, distance: 83.3
click at [715, 83] on div "Auth Codes can be used with Almutil by administrators to quickly authorize lice…" at bounding box center [628, 74] width 964 height 37
click at [609, 390] on div "Settings Authorized Machines Auth Codes can be used with Almutil by administrat…" at bounding box center [681, 313] width 1129 height 584
drag, startPoint x: 635, startPoint y: 76, endPoint x: 660, endPoint y: 78, distance: 25.5
click at [660, 78] on p "Your Auth Code is: P73MI3XV" at bounding box center [628, 74] width 91 height 9
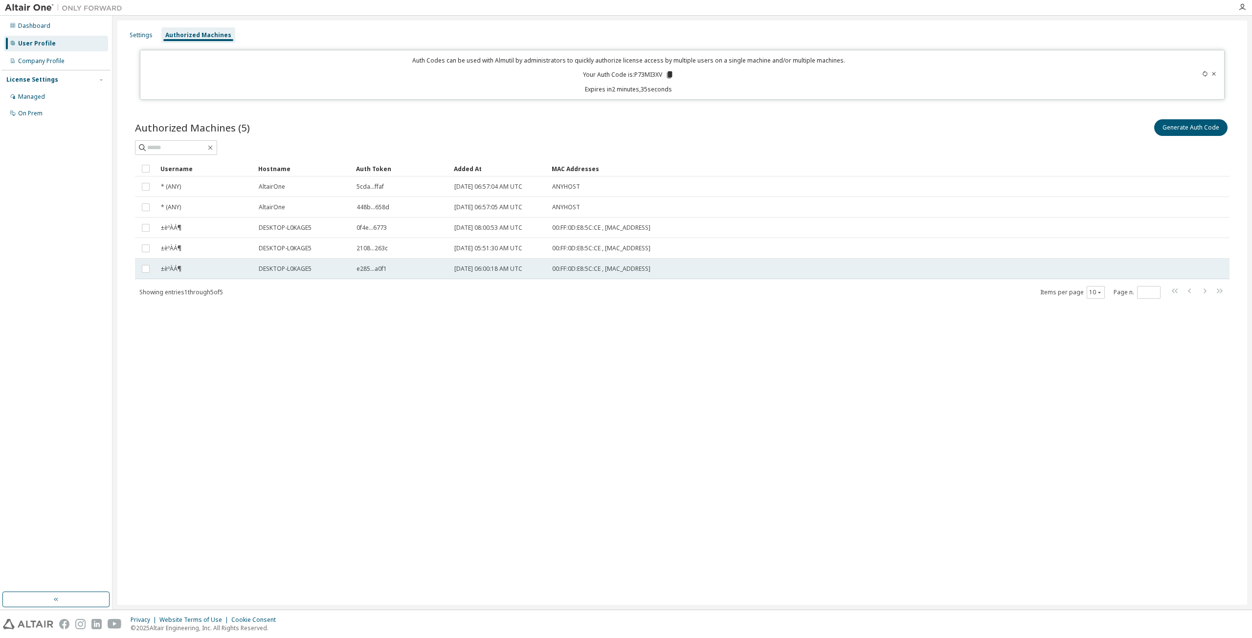
click at [697, 265] on div "00:FF:0D:E8:5C:CE , [MAC_ADDRESS]" at bounding box center [839, 269] width 574 height 8
